Goal: Information Seeking & Learning: Learn about a topic

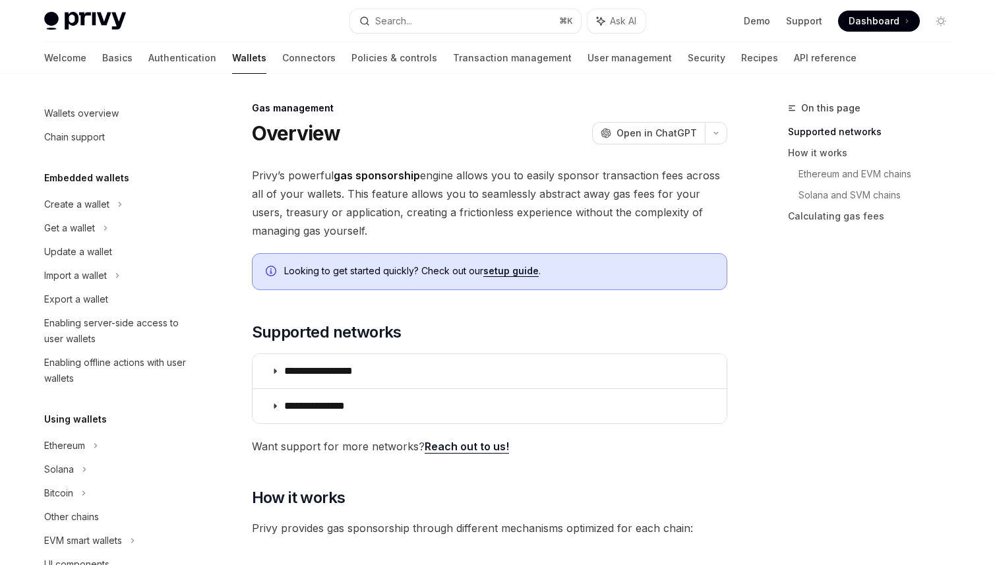
scroll to position [568, 0]
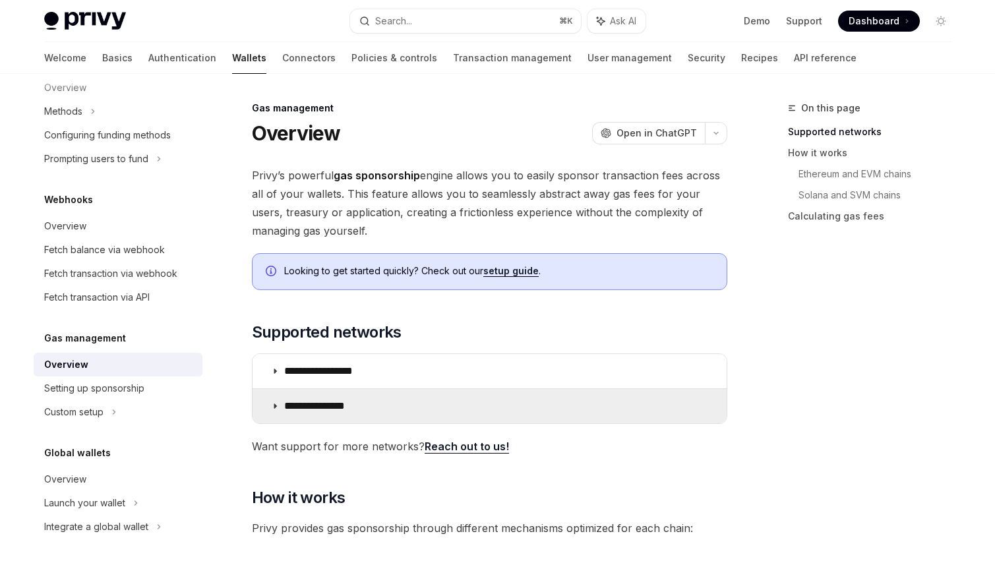
click at [290, 404] on p "**********" at bounding box center [326, 406] width 84 height 13
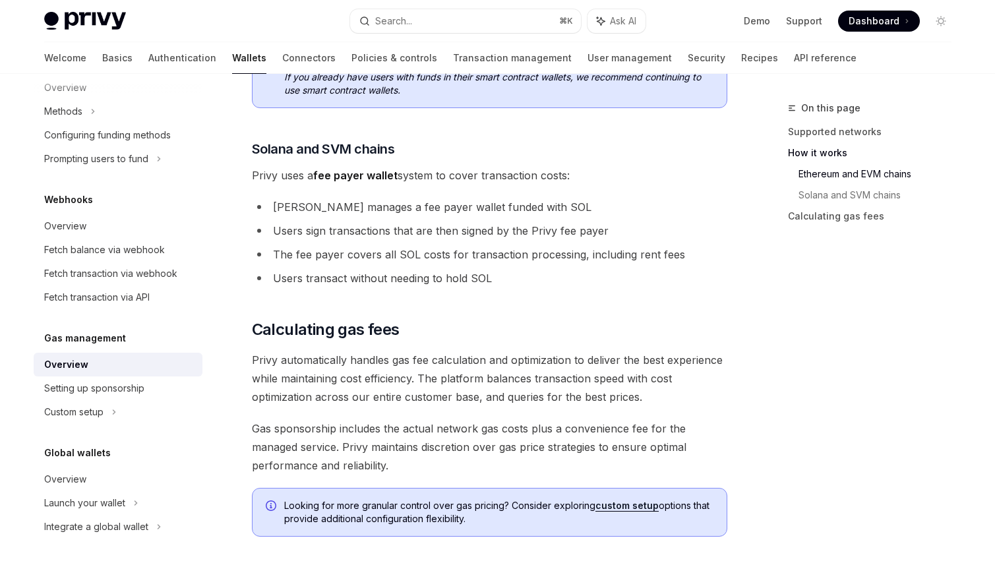
scroll to position [1002, 0]
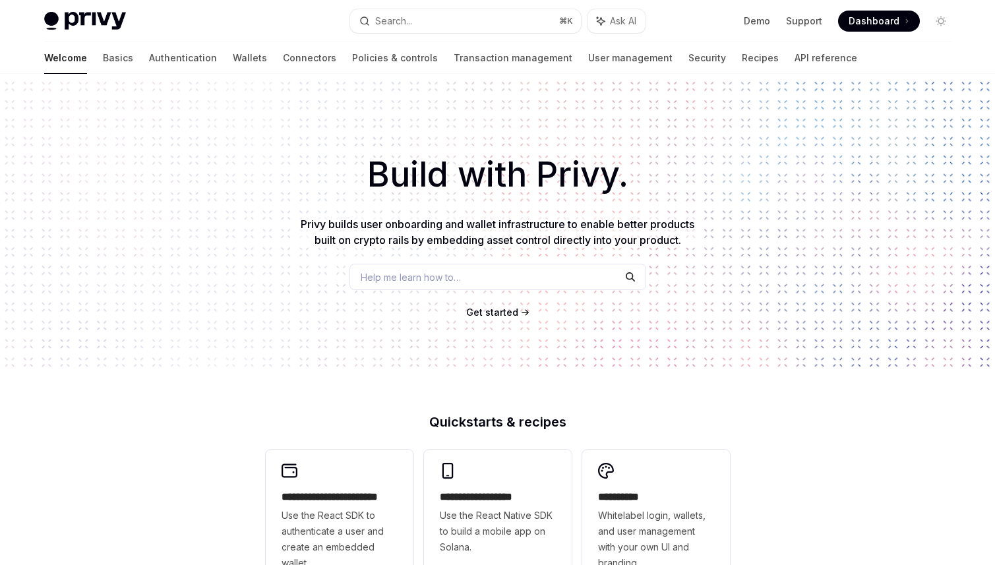
click at [388, 285] on div "Help me learn how to…" at bounding box center [498, 277] width 297 height 26
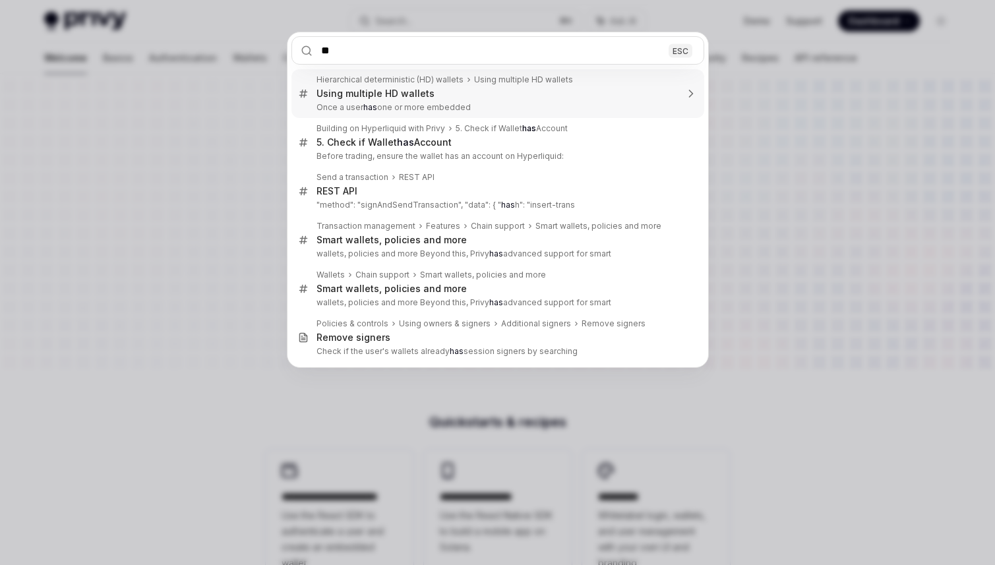
type input "*"
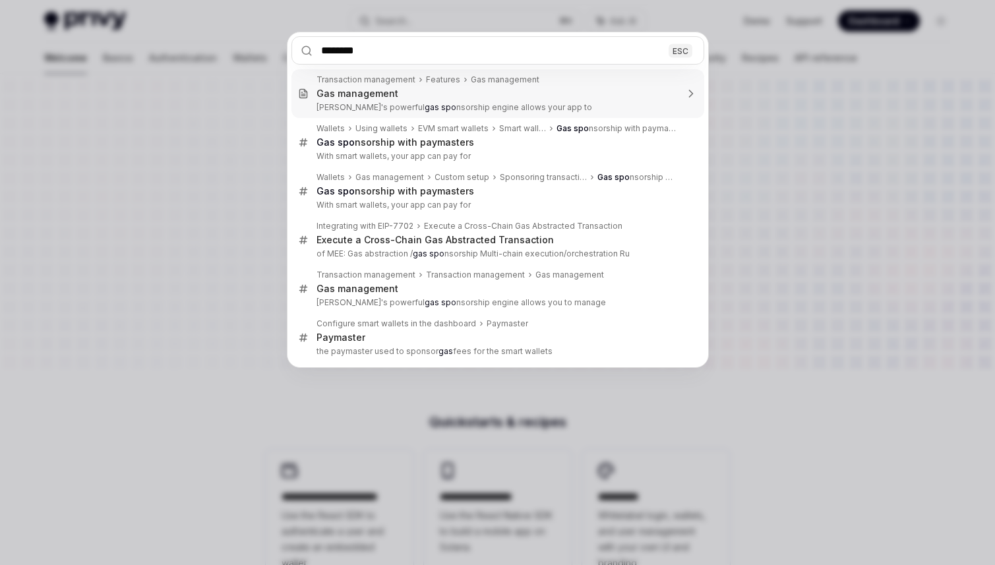
type input "*********"
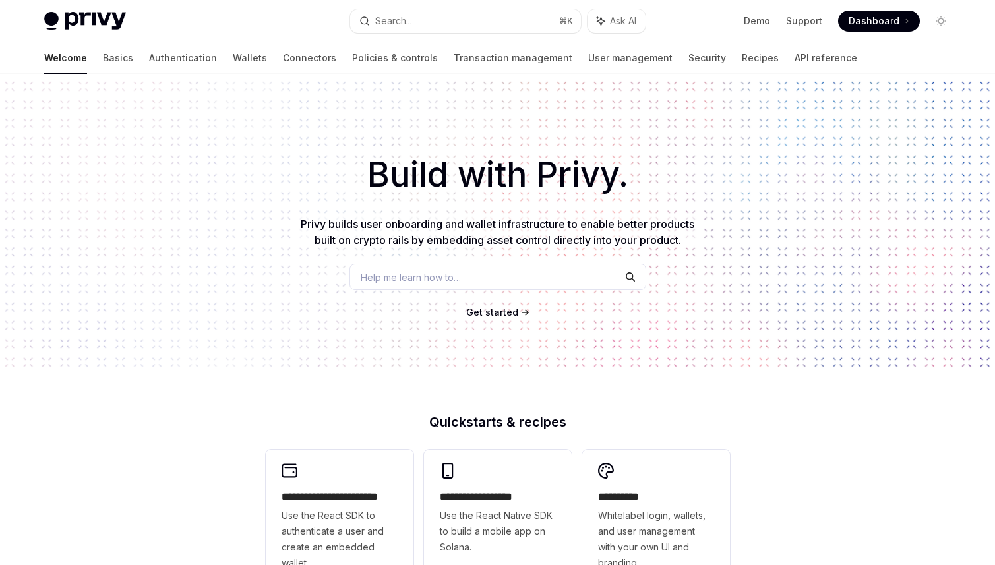
type textarea "*"
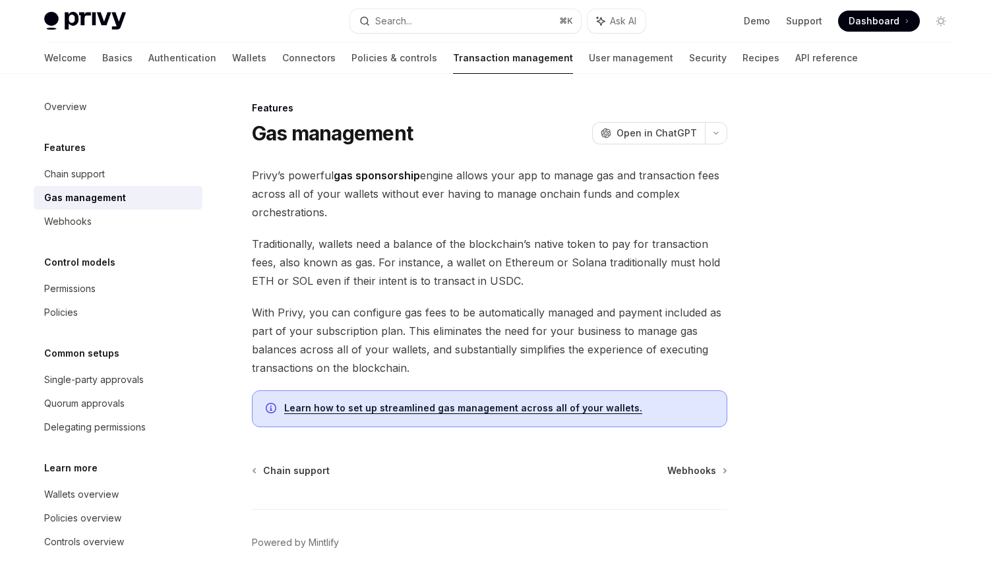
scroll to position [15, 0]
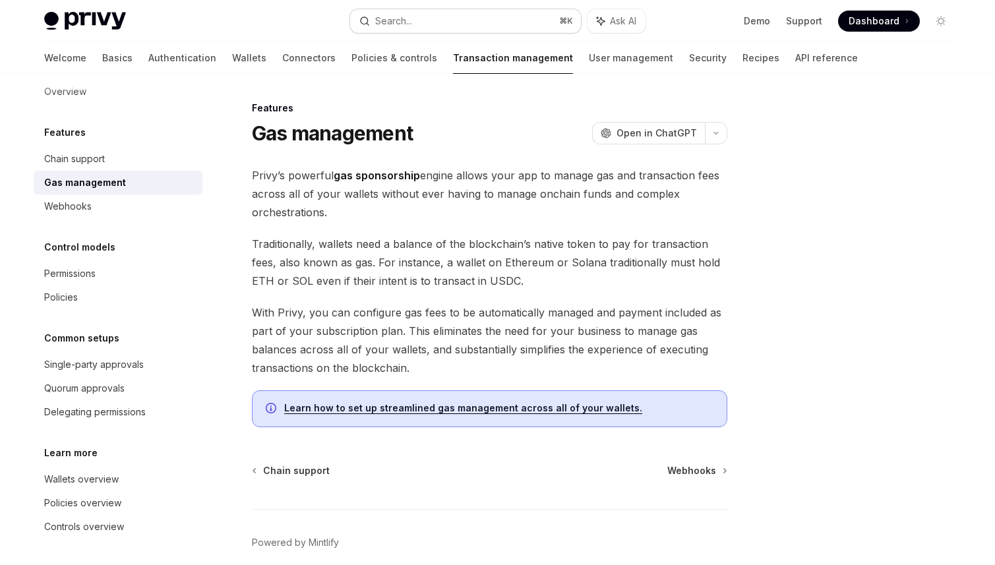
click at [428, 25] on button "Search... ⌘ K" at bounding box center [465, 21] width 231 height 24
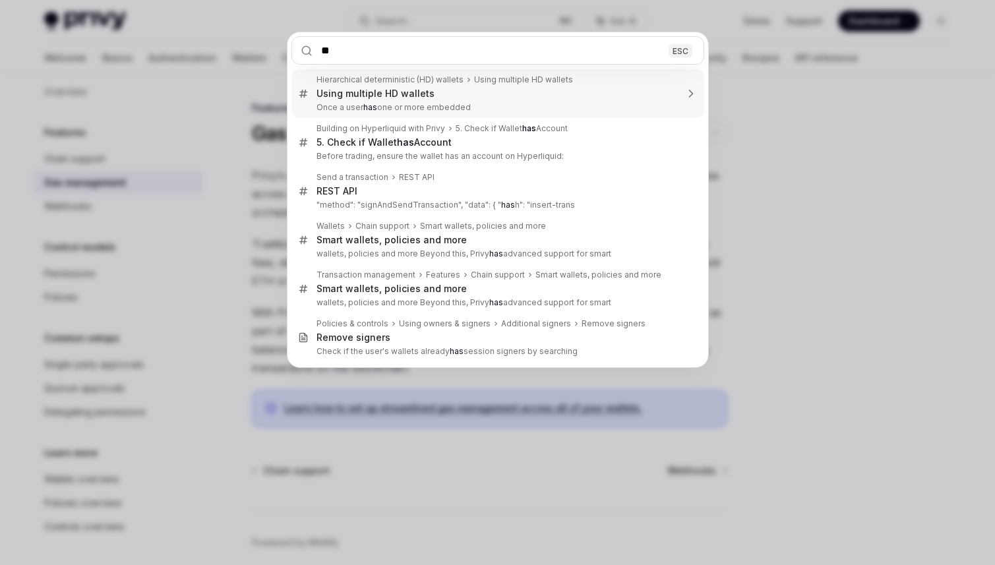
type input "*"
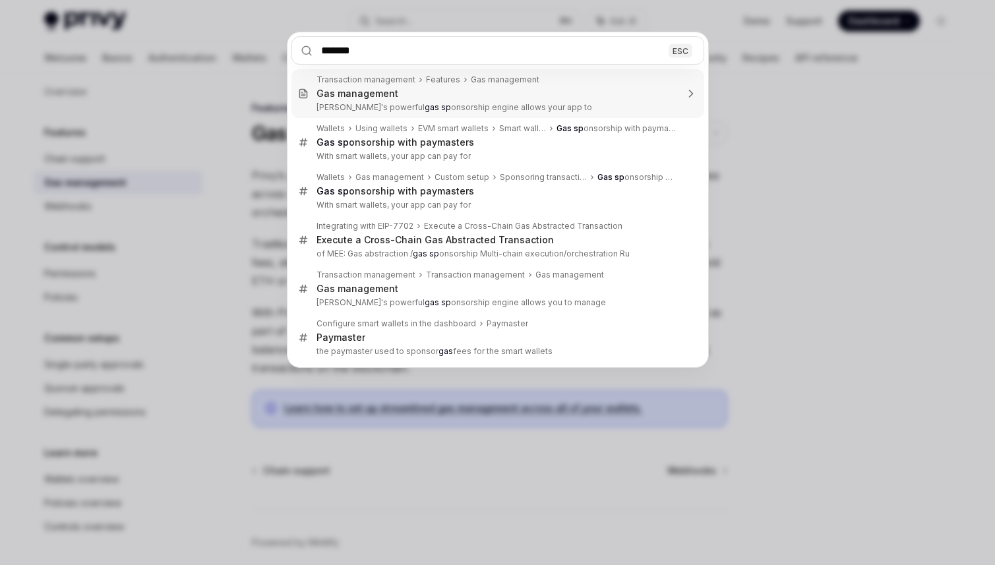
type input "********"
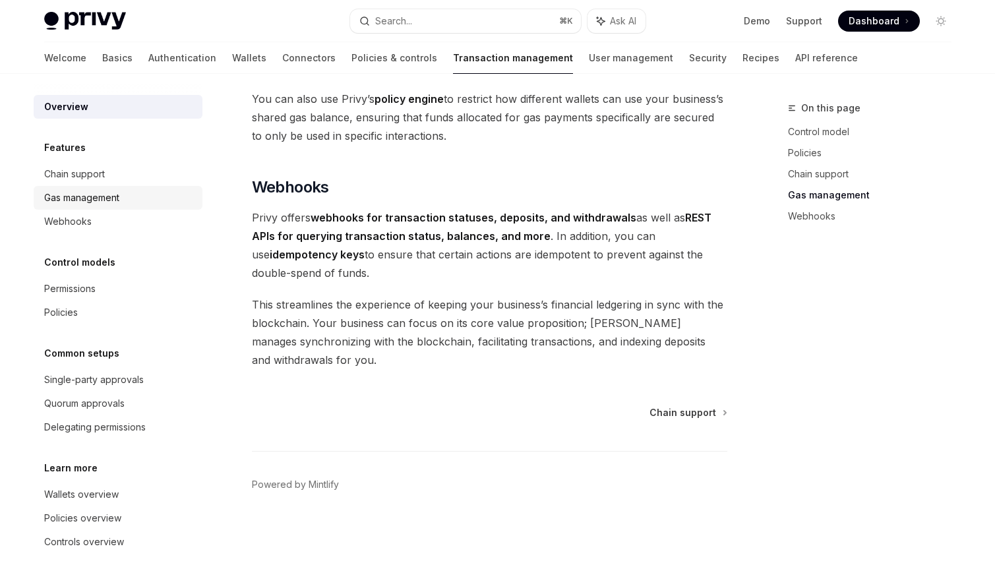
click at [122, 197] on div "Gas management" at bounding box center [119, 198] width 150 height 16
type textarea "*"
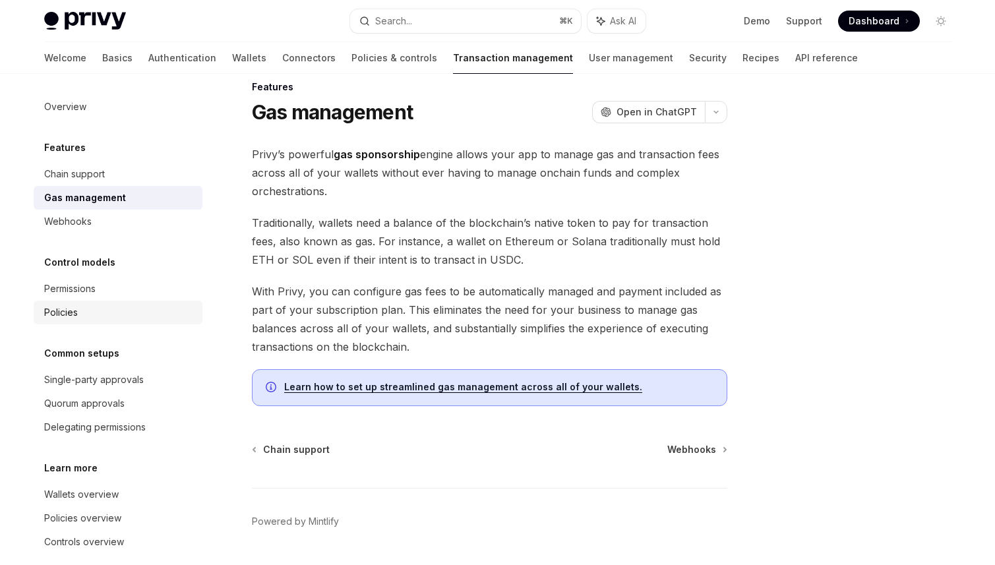
scroll to position [15, 0]
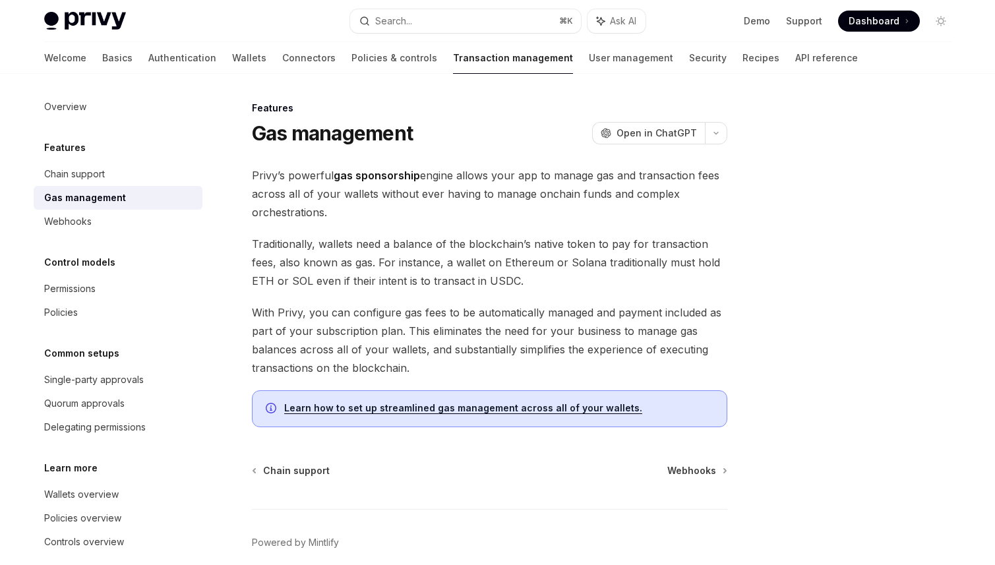
scroll to position [21, 0]
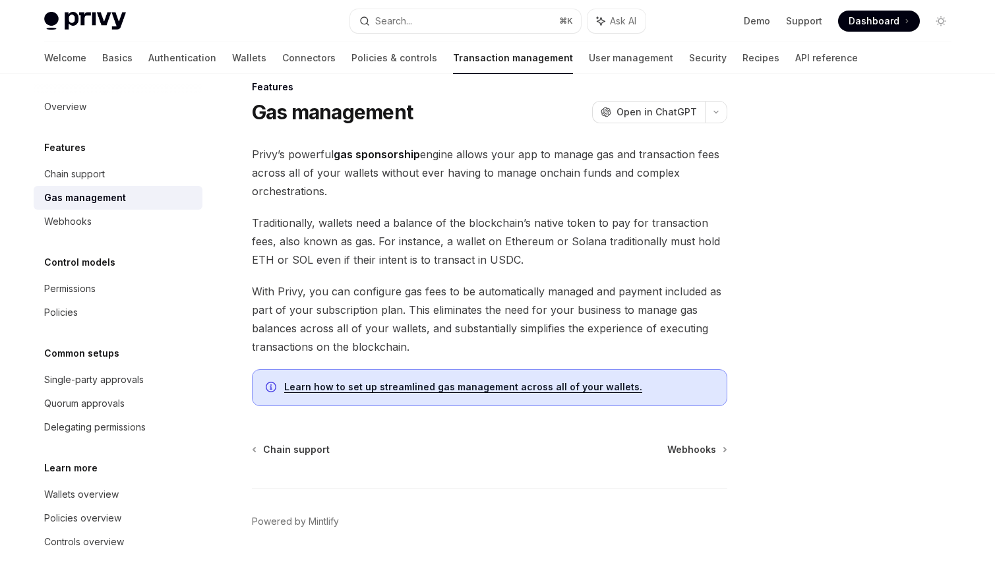
click at [403, 29] on button "Search... ⌘ K" at bounding box center [465, 21] width 231 height 24
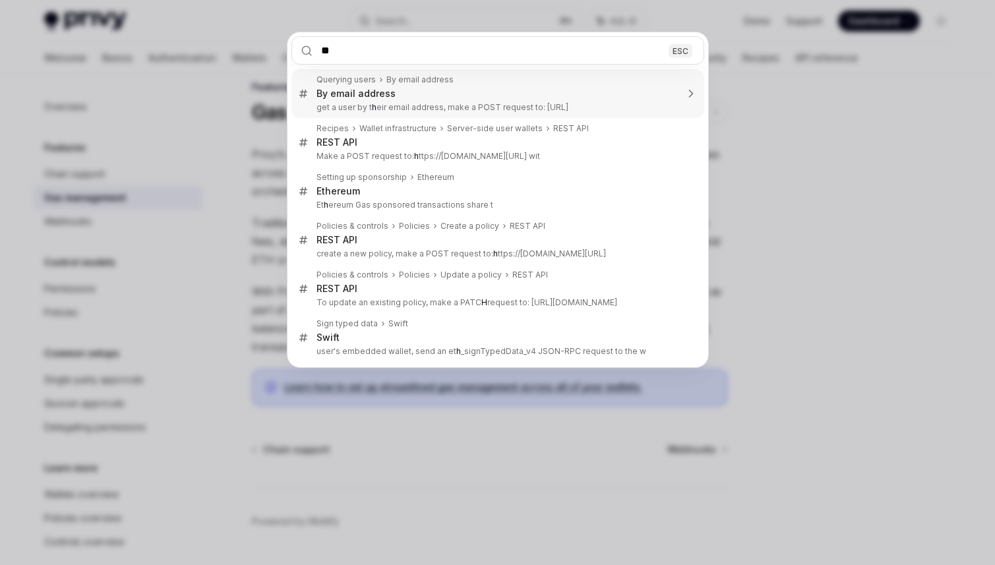
type input "*"
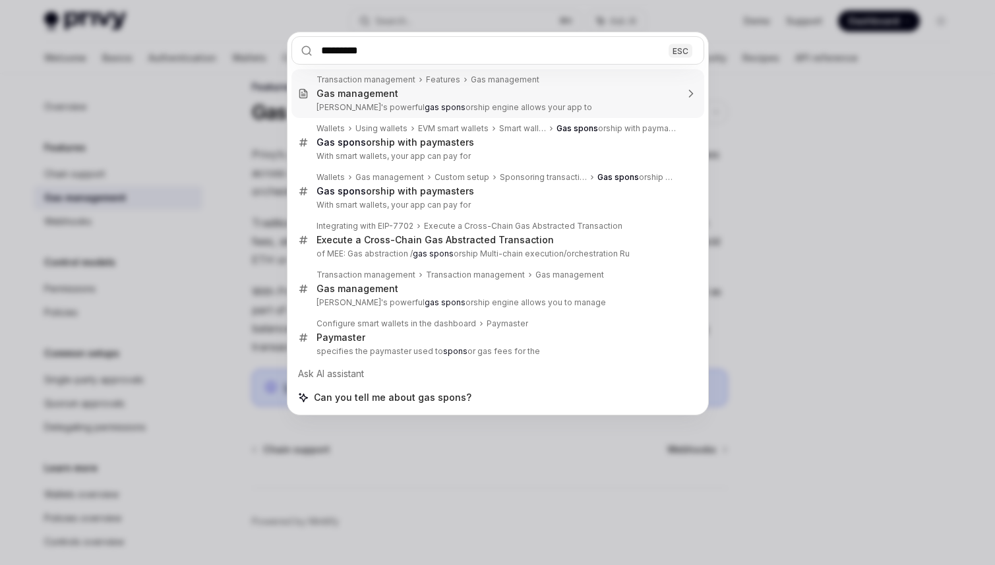
type input "**********"
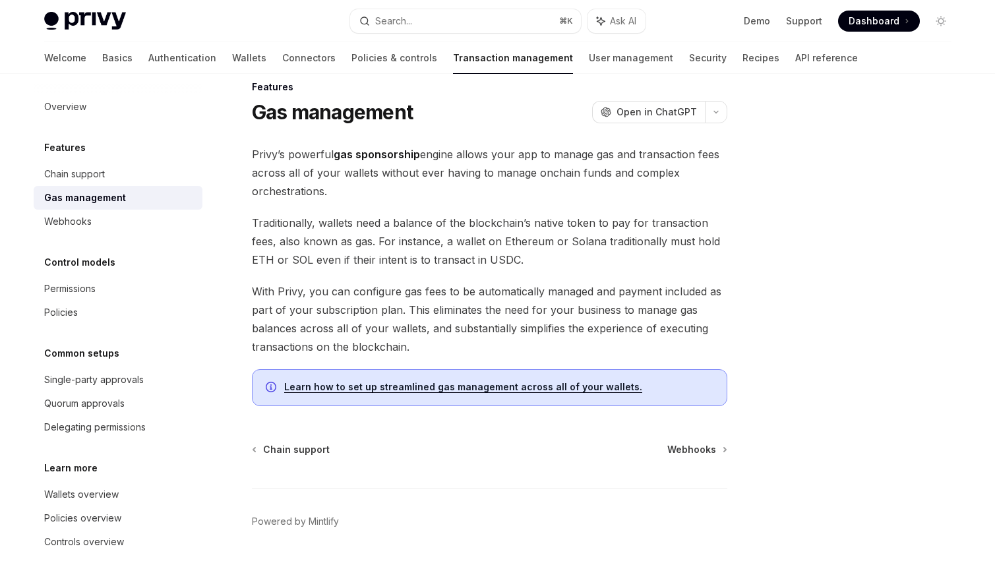
type textarea "*"
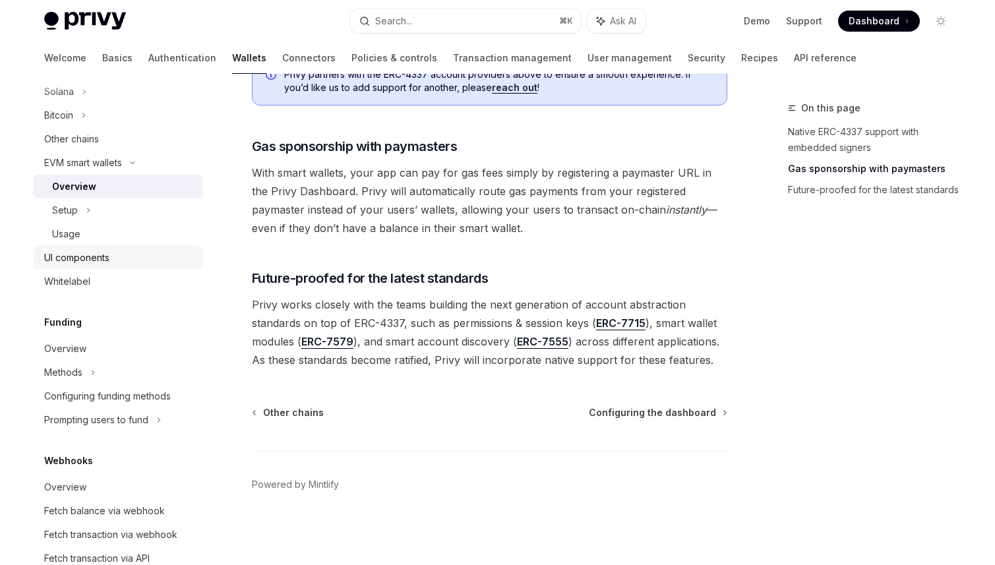
scroll to position [311, 0]
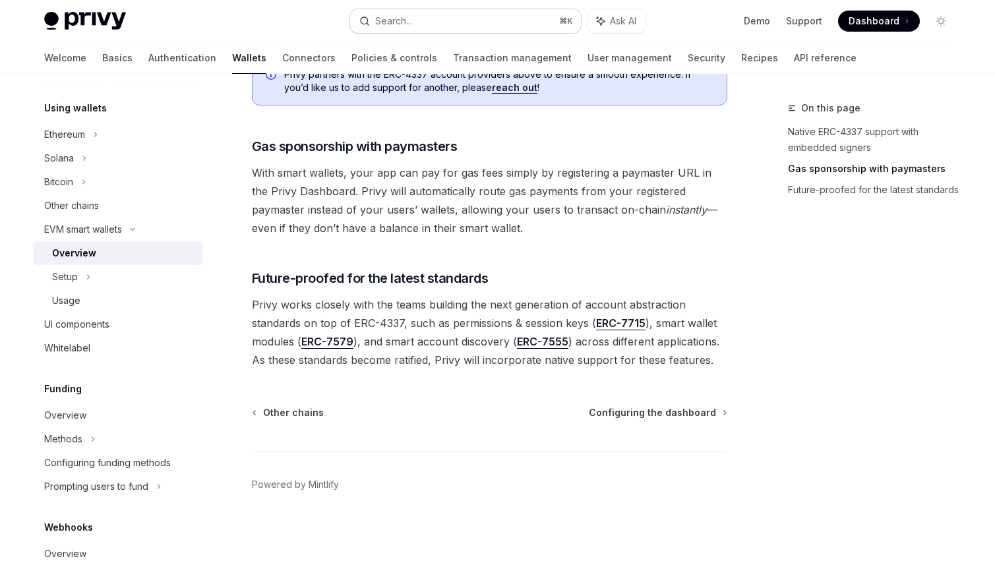
click at [403, 30] on button "Search... ⌘ K" at bounding box center [465, 21] width 231 height 24
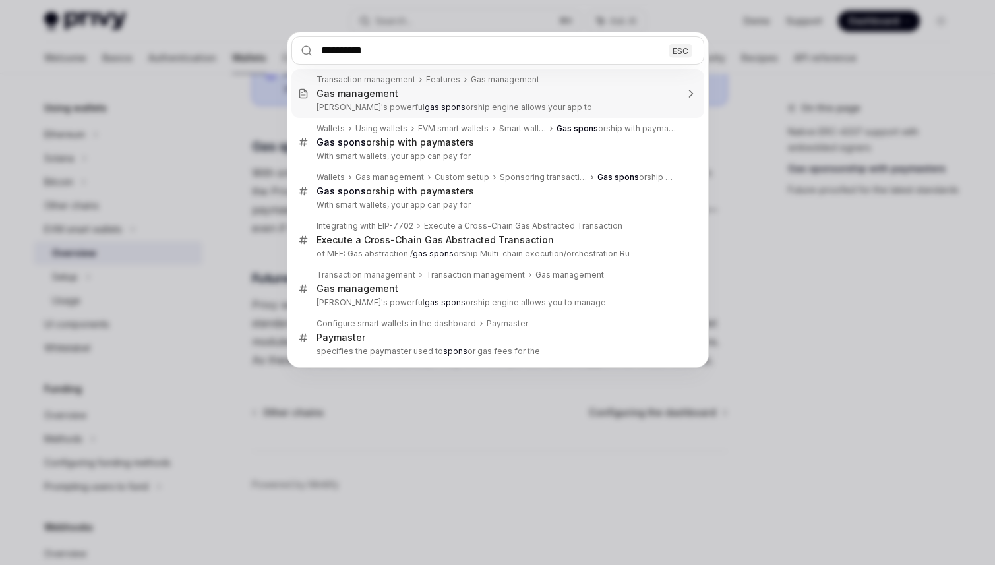
type input "**********"
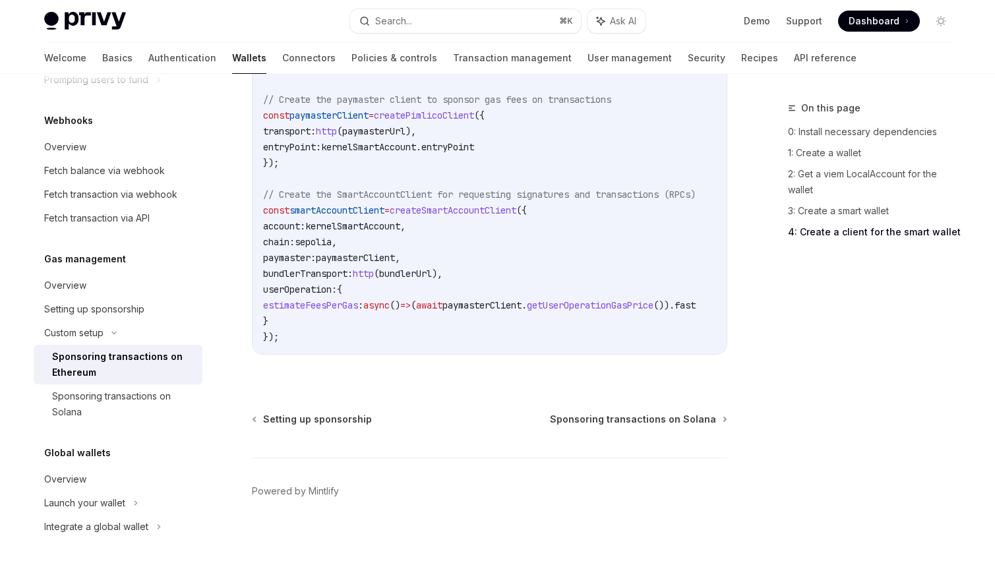
scroll to position [1723, 0]
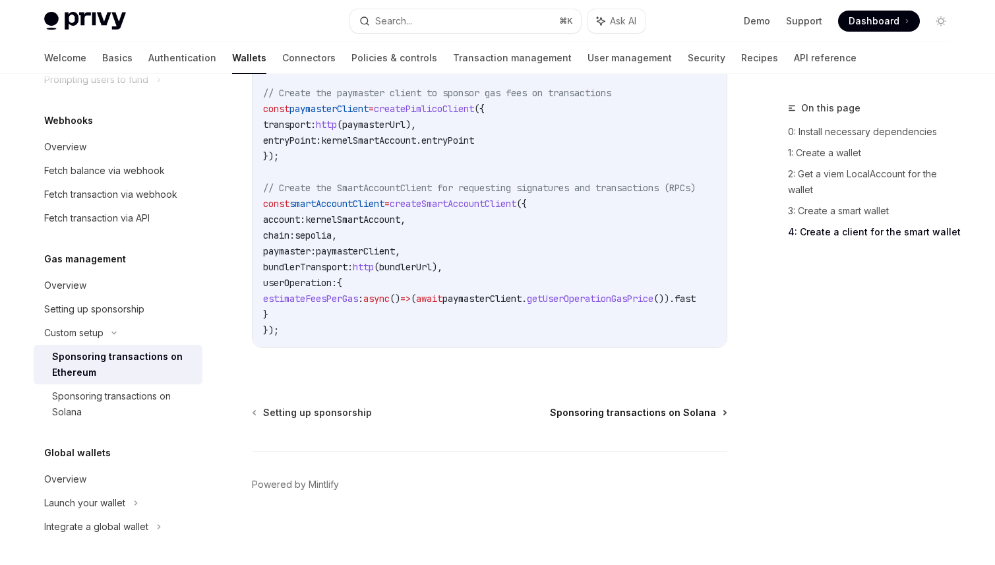
click at [628, 410] on span "Sponsoring transactions on Solana" at bounding box center [633, 412] width 166 height 13
type textarea "*"
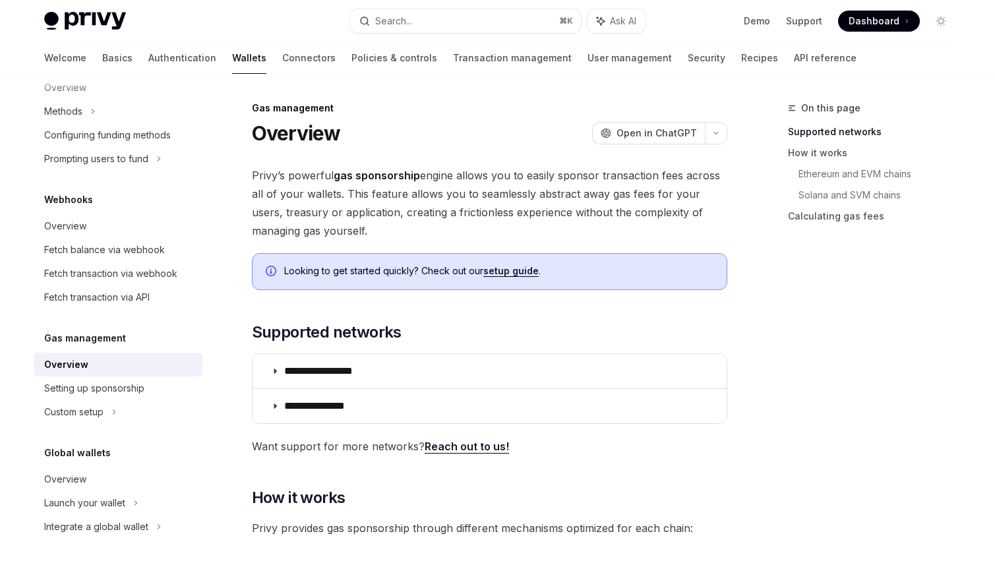
scroll to position [1, 0]
